Goal: Navigation & Orientation: Find specific page/section

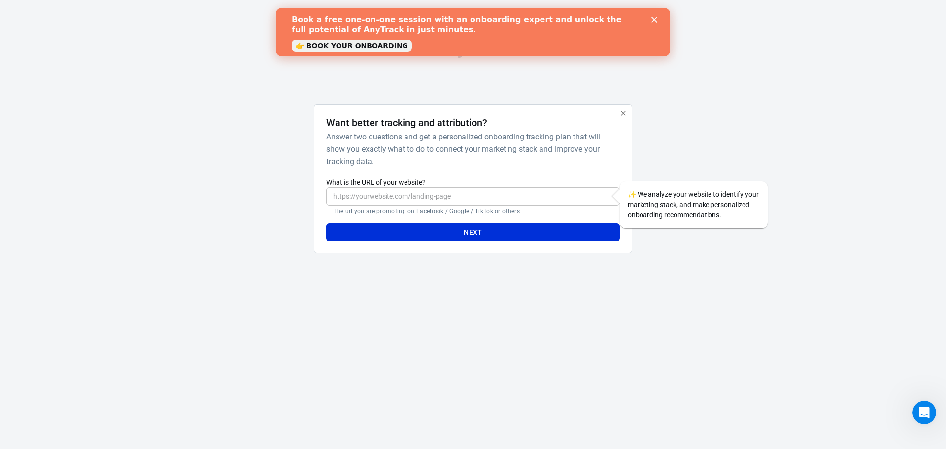
click at [804, 233] on div "AnyTrack Want better tracking and attribution? Answer two questions and get a p…" at bounding box center [473, 150] width 946 height 301
click at [620, 115] on icon "button" at bounding box center [623, 113] width 8 height 8
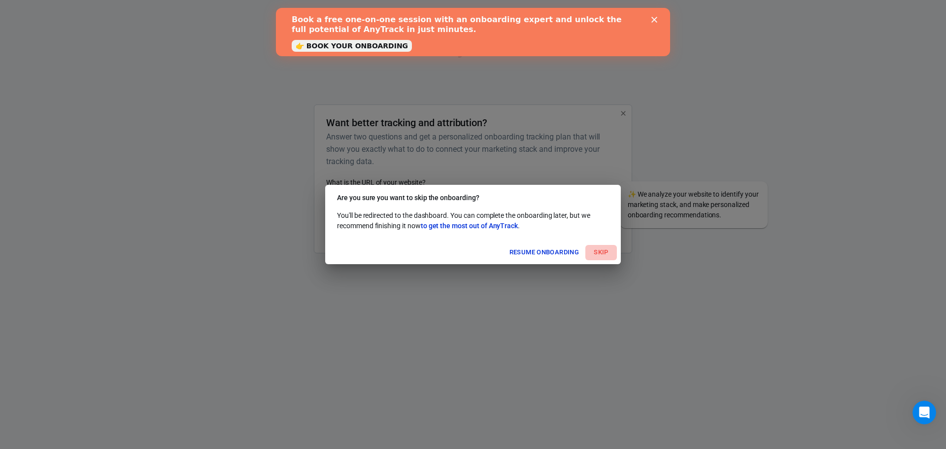
click at [594, 254] on button "Skip" at bounding box center [601, 252] width 32 height 15
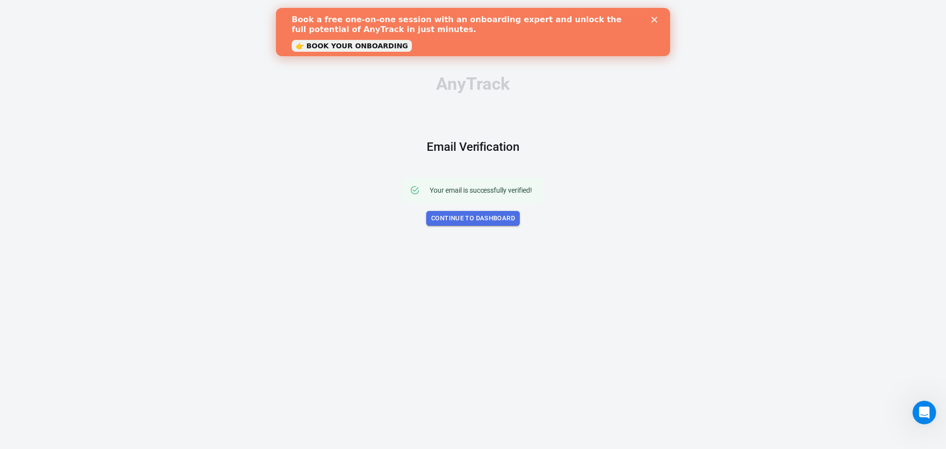
click at [498, 214] on link "Continue to Dashboard" at bounding box center [473, 218] width 94 height 15
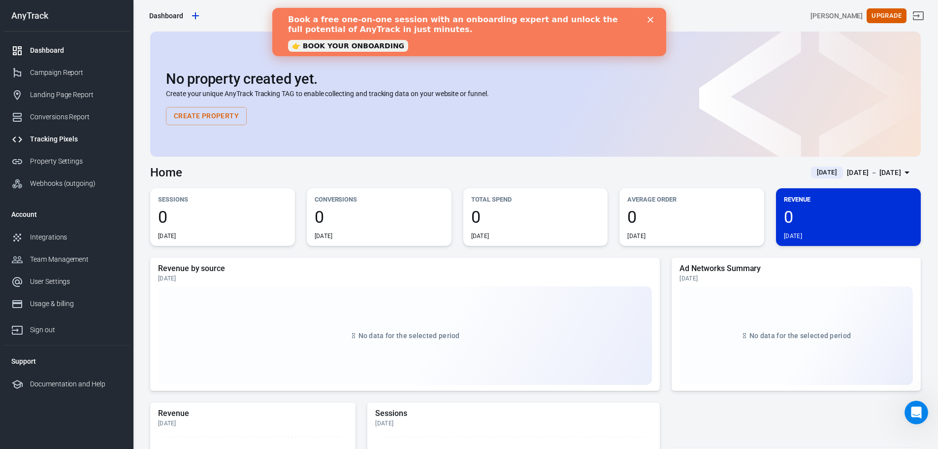
click at [75, 144] on div "Tracking Pixels" at bounding box center [76, 139] width 92 height 10
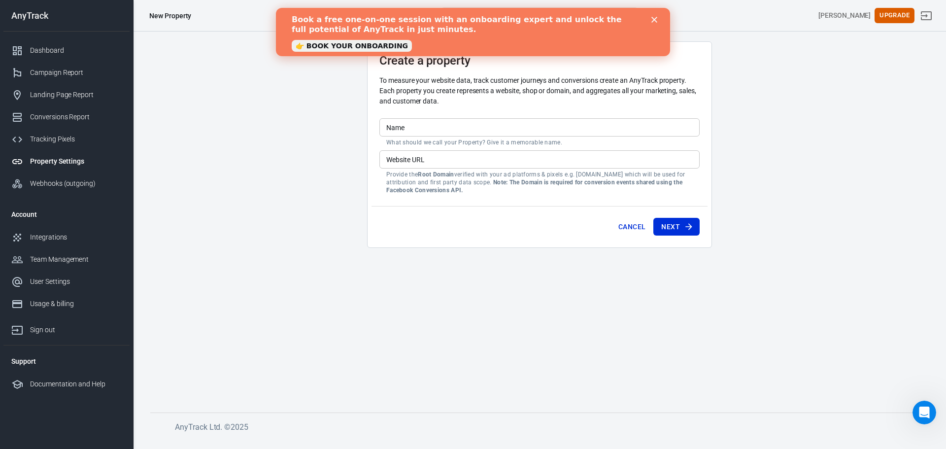
click at [651, 19] on div "Book a free one-on-one session with an onboarding expert and unlock the full po…" at bounding box center [473, 32] width 363 height 40
click at [652, 19] on icon "Close" at bounding box center [654, 20] width 6 height 6
